Goal: Book appointment/travel/reservation

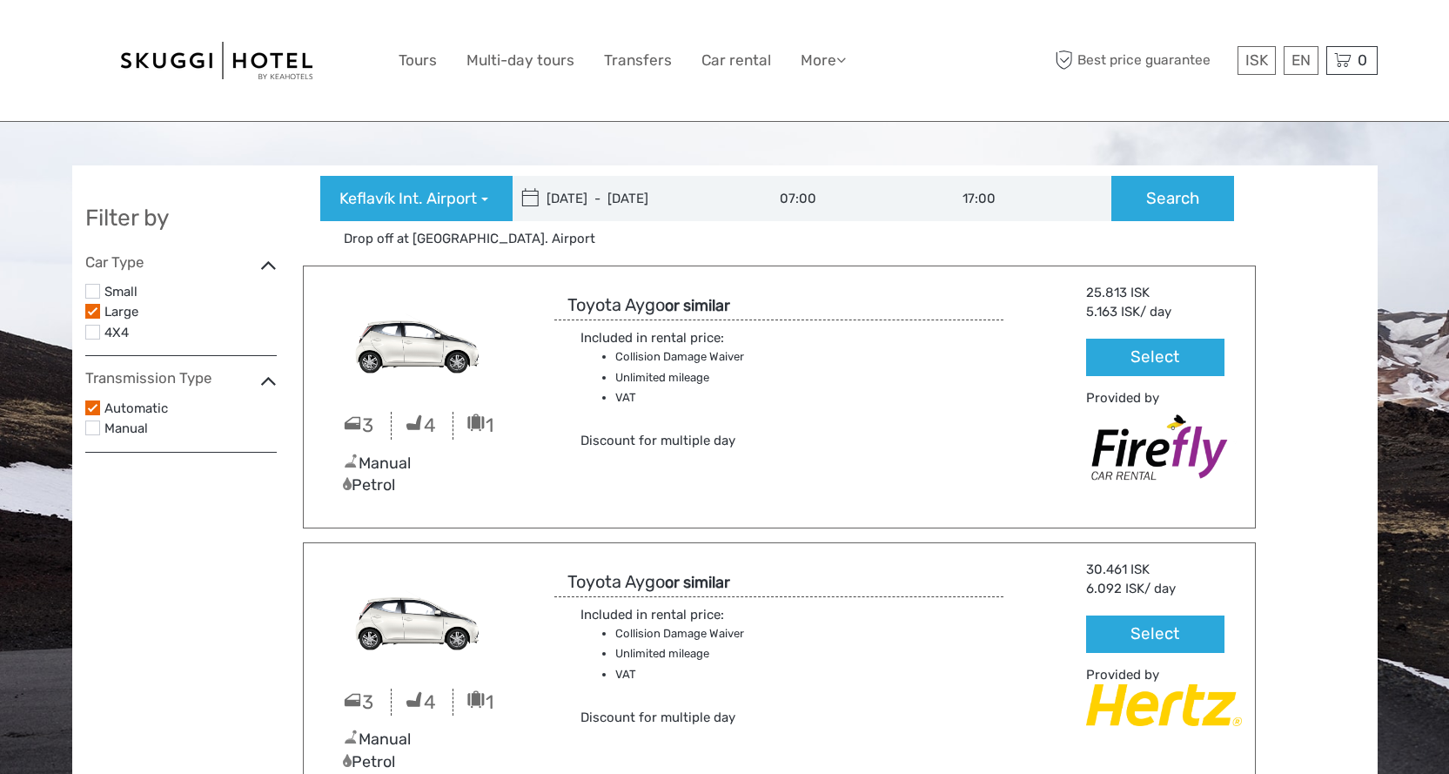
type input "[DATE]"
click at [587, 200] on input "[DATE] - [DATE]" at bounding box center [630, 198] width 235 height 45
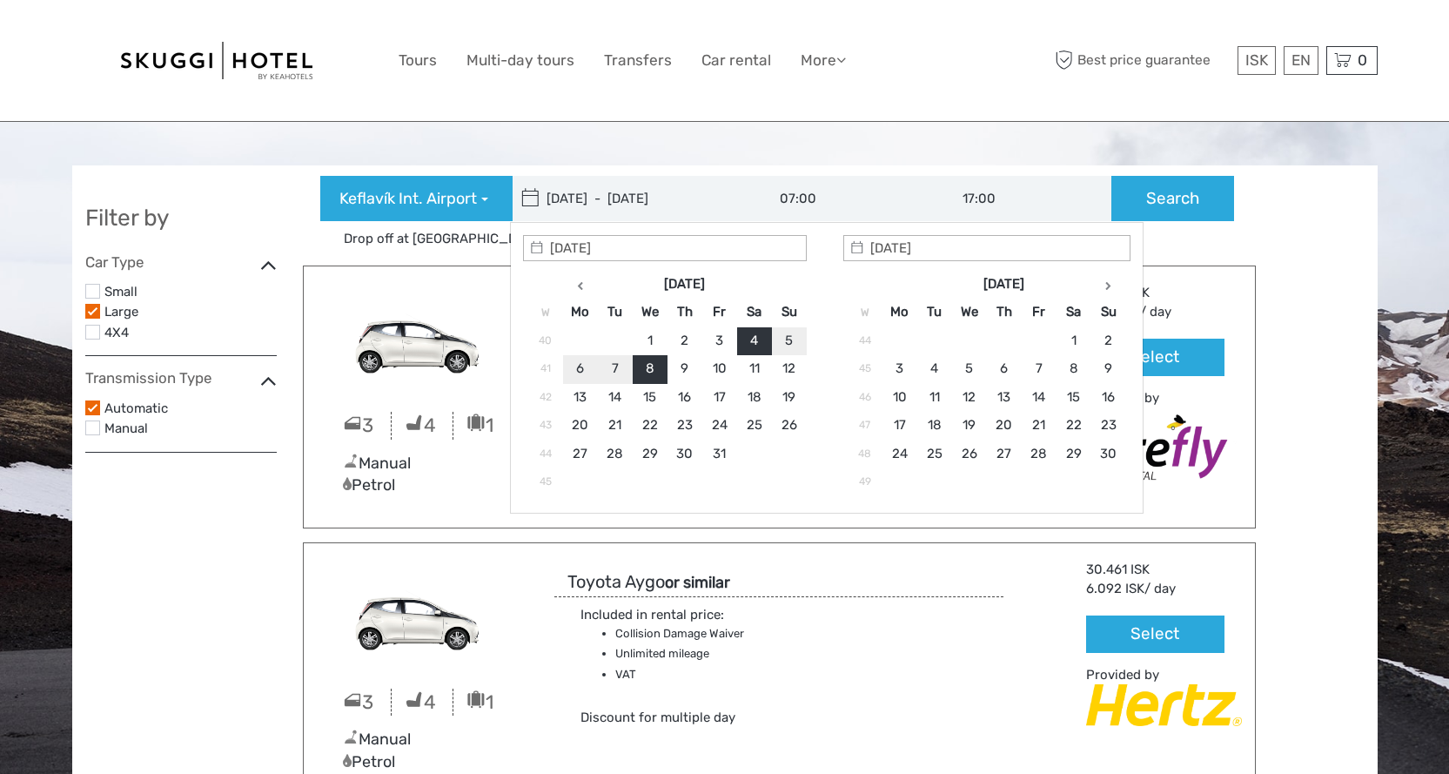
type input "[DATE]"
type input "[DATE] - [DATE]"
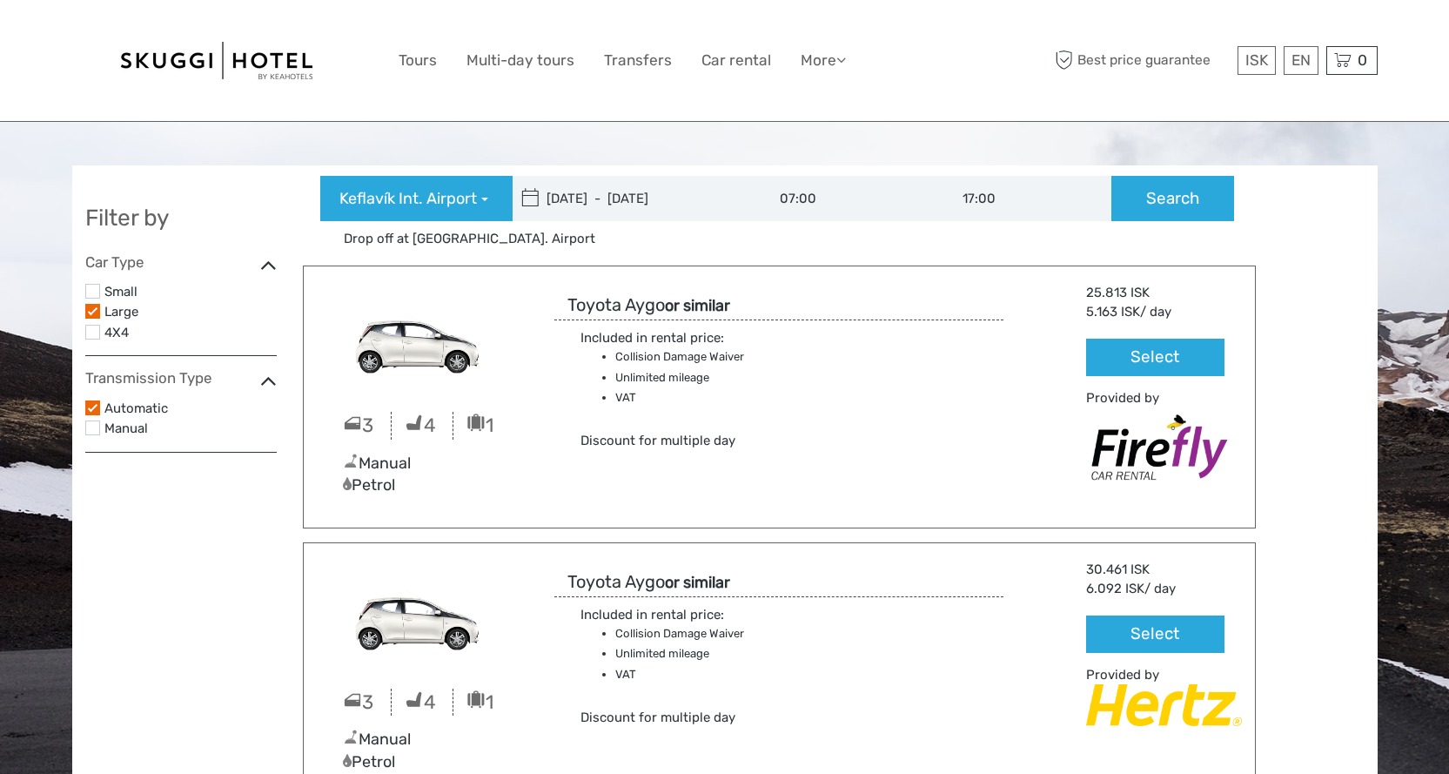
click at [803, 198] on input "07:00" at bounding box center [837, 198] width 183 height 45
click at [1032, 201] on input "17:00" at bounding box center [1020, 198] width 183 height 45
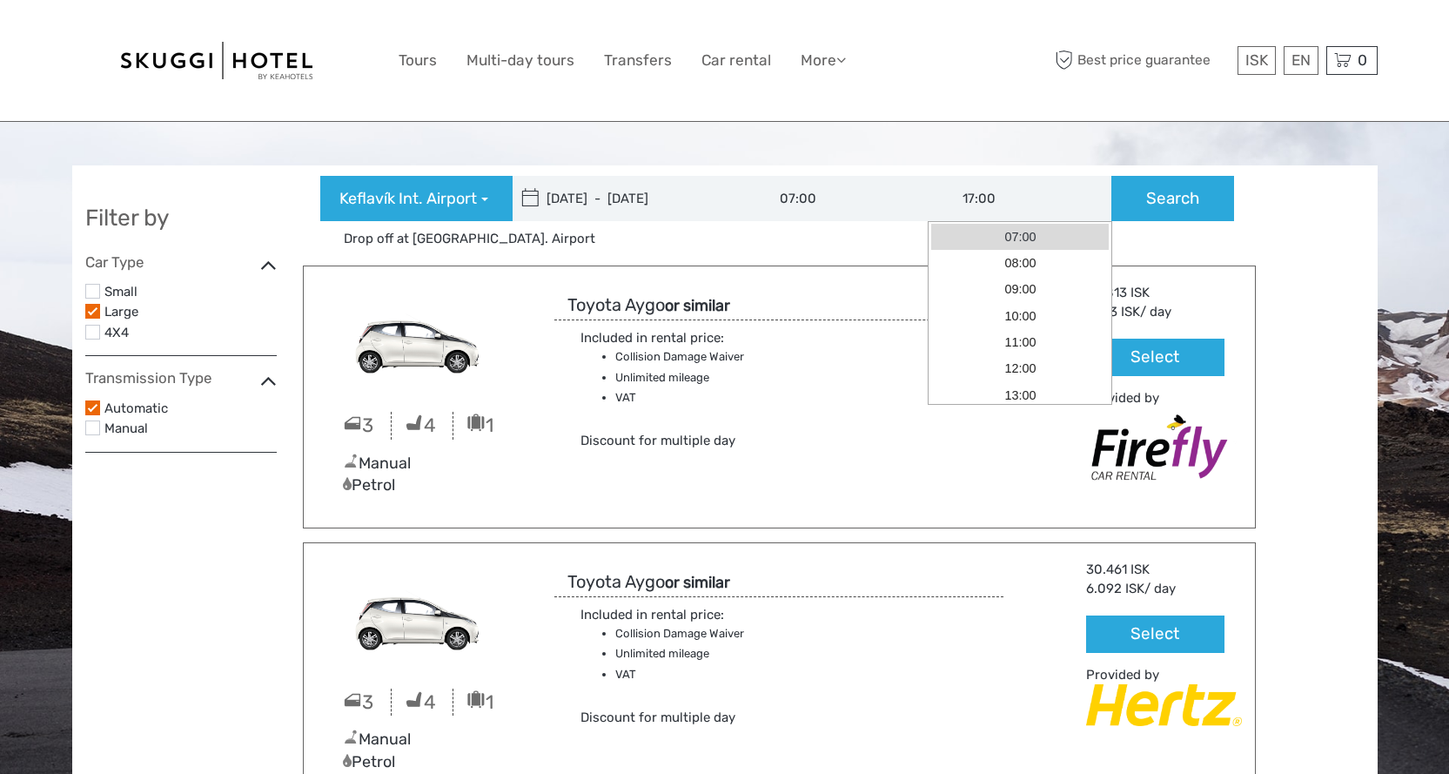
click at [1044, 238] on link "07:00" at bounding box center [1020, 237] width 178 height 26
type input "07:00"
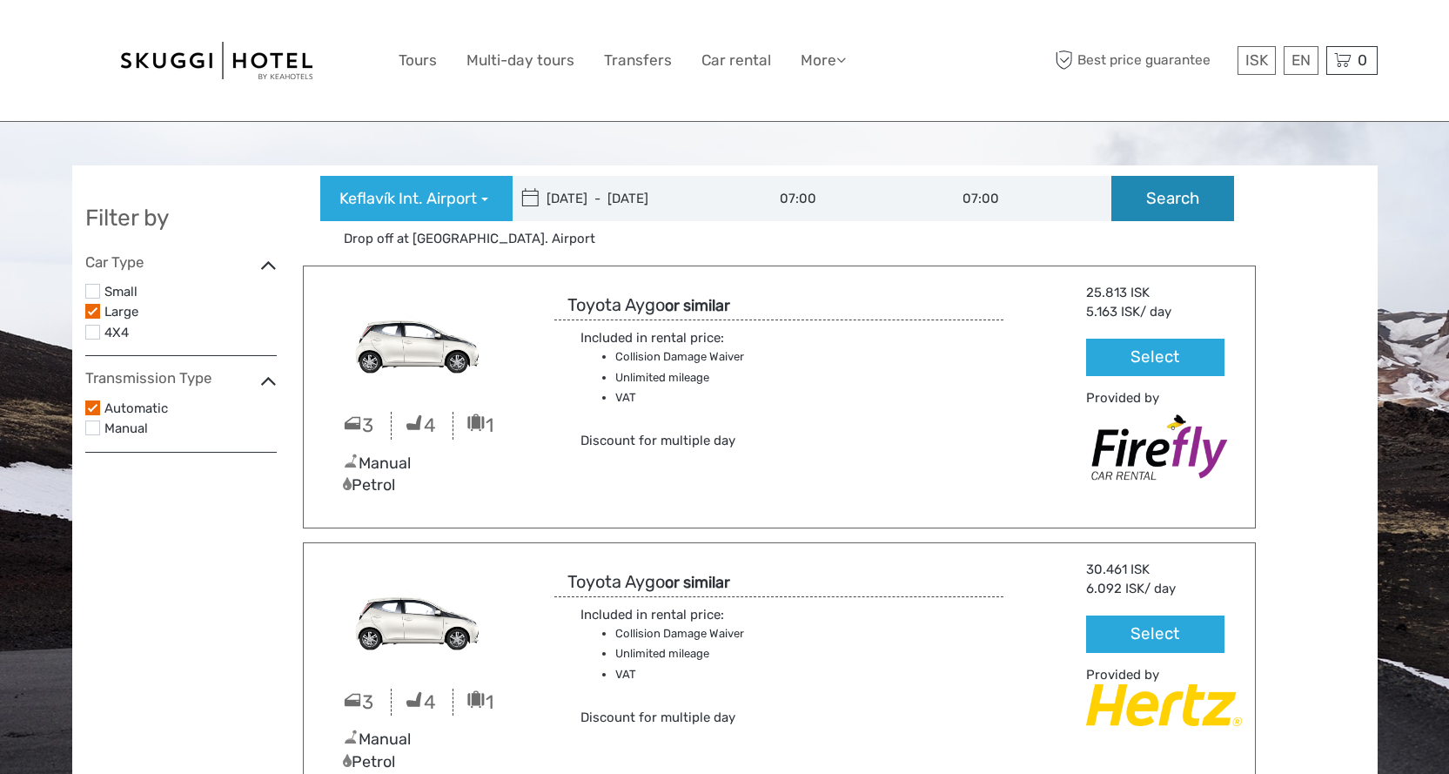
click at [1186, 193] on button "Search" at bounding box center [1173, 198] width 123 height 45
click at [1244, 166] on link "$" at bounding box center [1244, 166] width 59 height 31
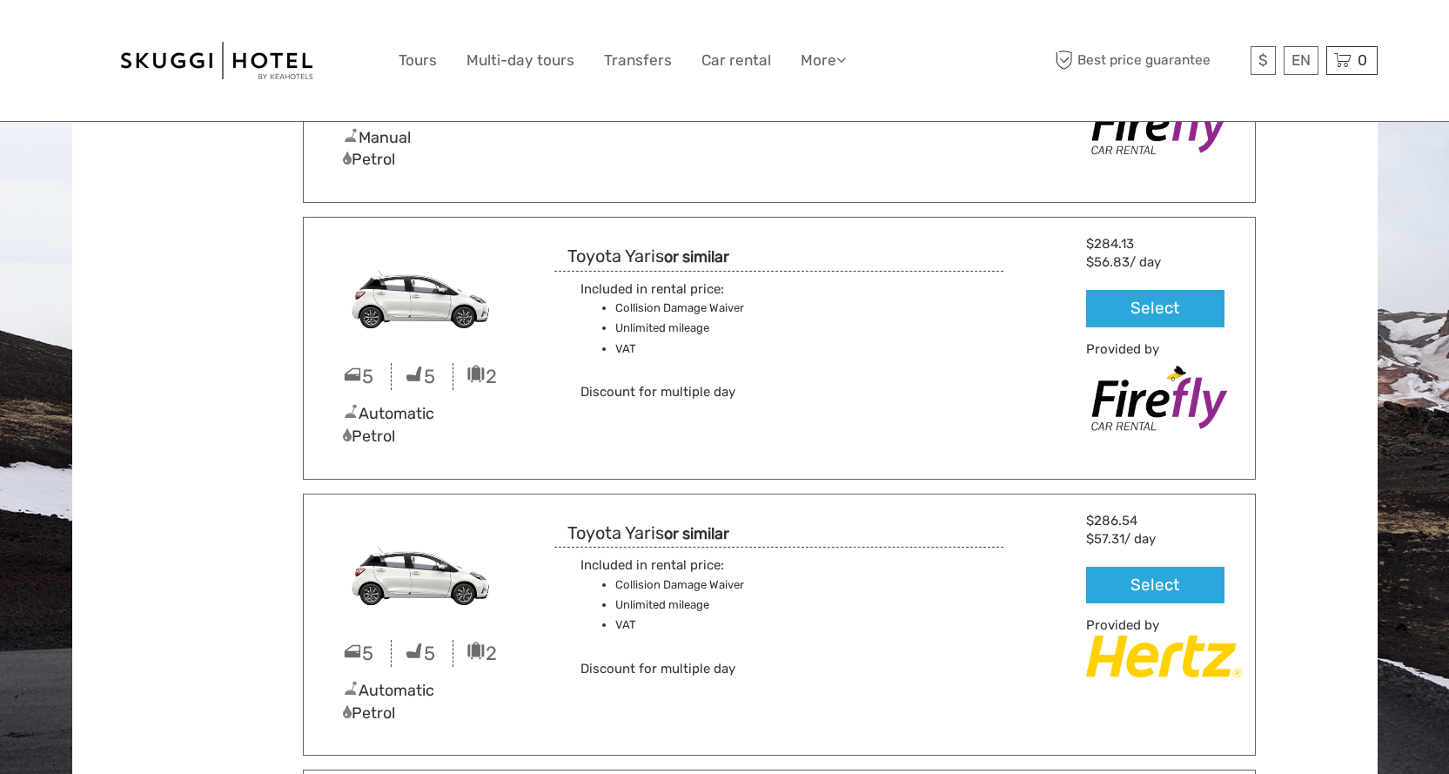
scroll to position [1142, 0]
